Goal: Find specific page/section: Find specific page/section

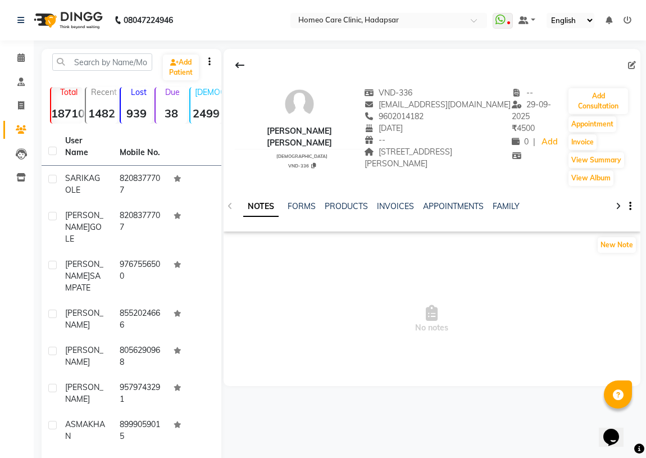
click at [130, 67] on input "text" at bounding box center [102, 61] width 100 height 17
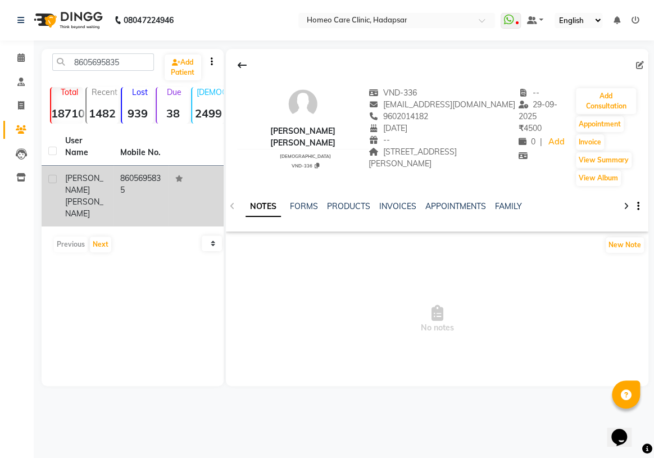
type input "8605695835"
click at [94, 172] on div "[PERSON_NAME]" at bounding box center [86, 195] width 42 height 47
